Goal: Task Accomplishment & Management: Use online tool/utility

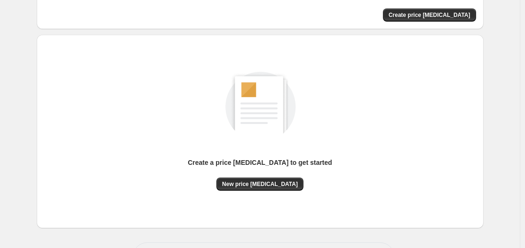
scroll to position [57, 0]
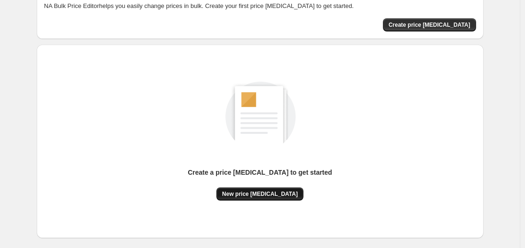
click at [268, 197] on span "New price [MEDICAL_DATA]" at bounding box center [260, 194] width 76 height 8
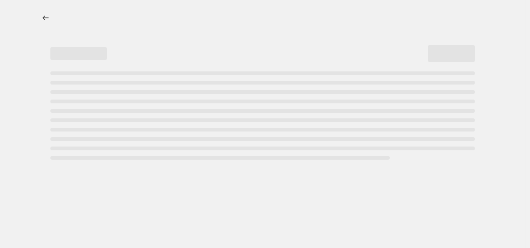
select select "percentage"
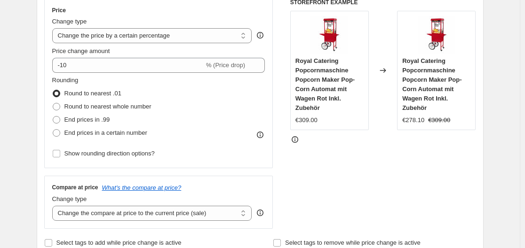
scroll to position [141, 0]
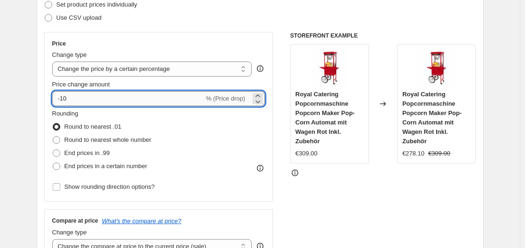
click at [126, 102] on input "-10" at bounding box center [128, 98] width 152 height 15
type input "-1"
type input "-35"
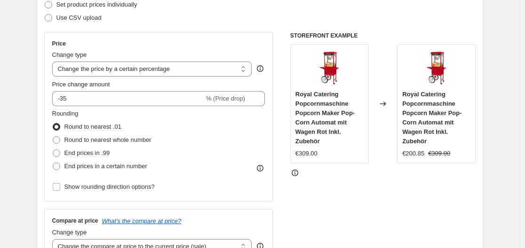
click at [255, 13] on div "Use CSV upload" at bounding box center [260, 17] width 432 height 13
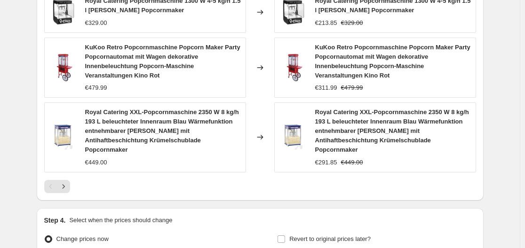
scroll to position [742, 0]
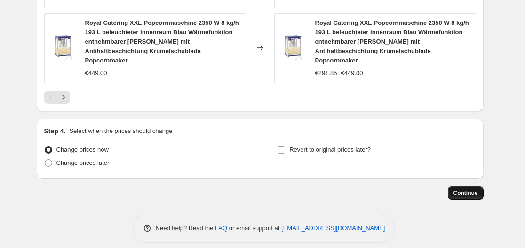
click at [470, 190] on span "Continue" at bounding box center [465, 194] width 24 height 8
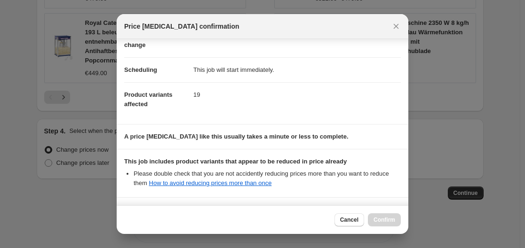
scroll to position [148, 0]
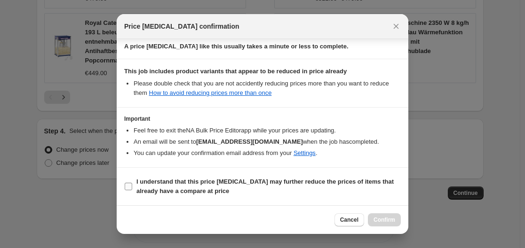
click at [209, 183] on b "I understand that this price change job may further reduce the prices of items …" at bounding box center [264, 186] width 257 height 16
click at [132, 183] on input "I understand that this price change job may further reduce the prices of items …" at bounding box center [129, 187] width 8 height 8
checkbox input "true"
click at [392, 220] on span "Confirm" at bounding box center [384, 220] width 22 height 8
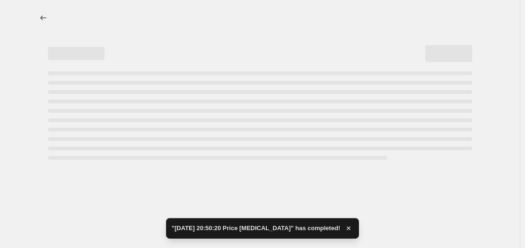
select select "percentage"
